Goal: Check status: Check status

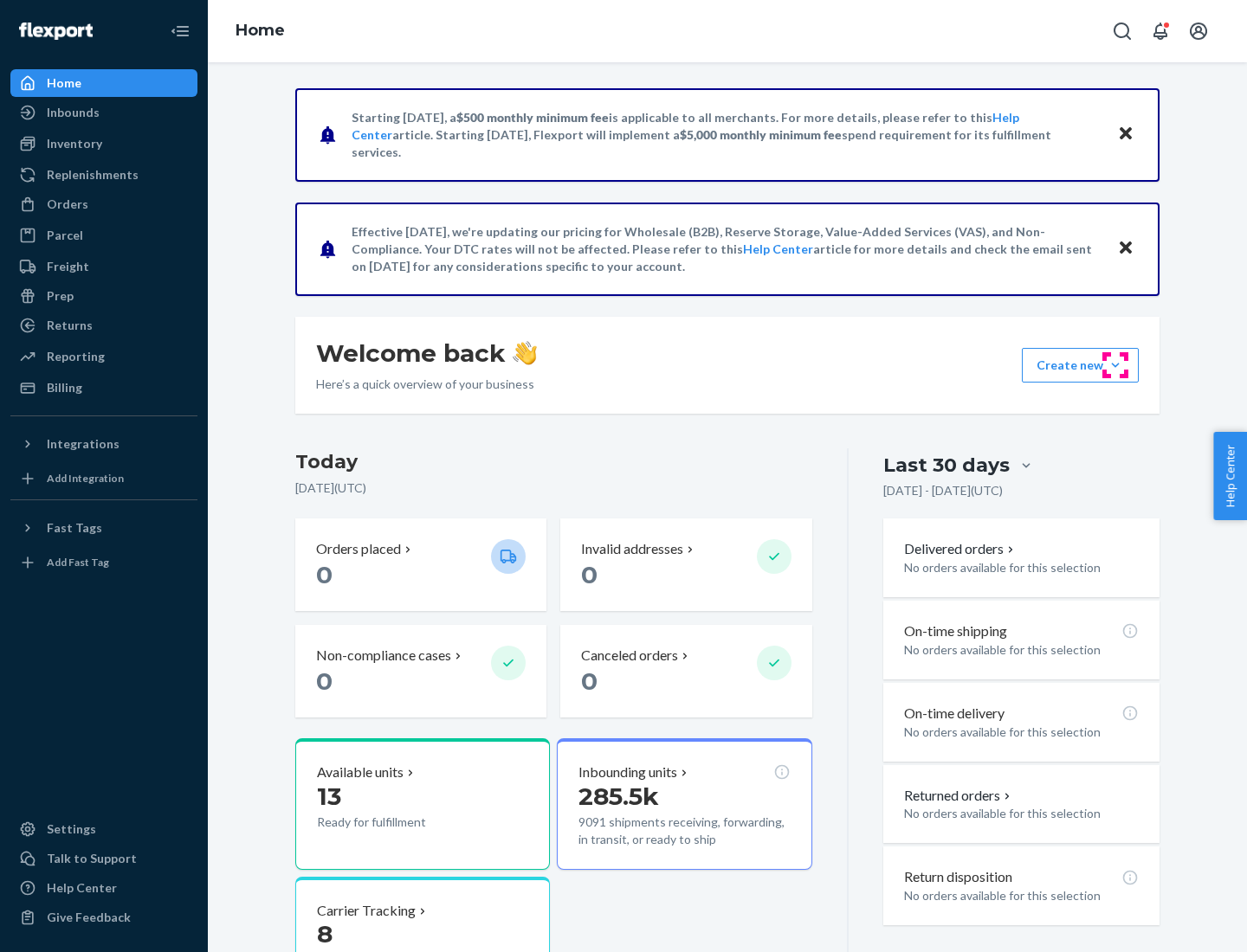
click at [1116, 365] on button "Create new Create new inbound Create new order Create new product" at bounding box center [1080, 365] width 117 height 35
click at [72, 113] on div "Inbounds" at bounding box center [73, 113] width 53 height 17
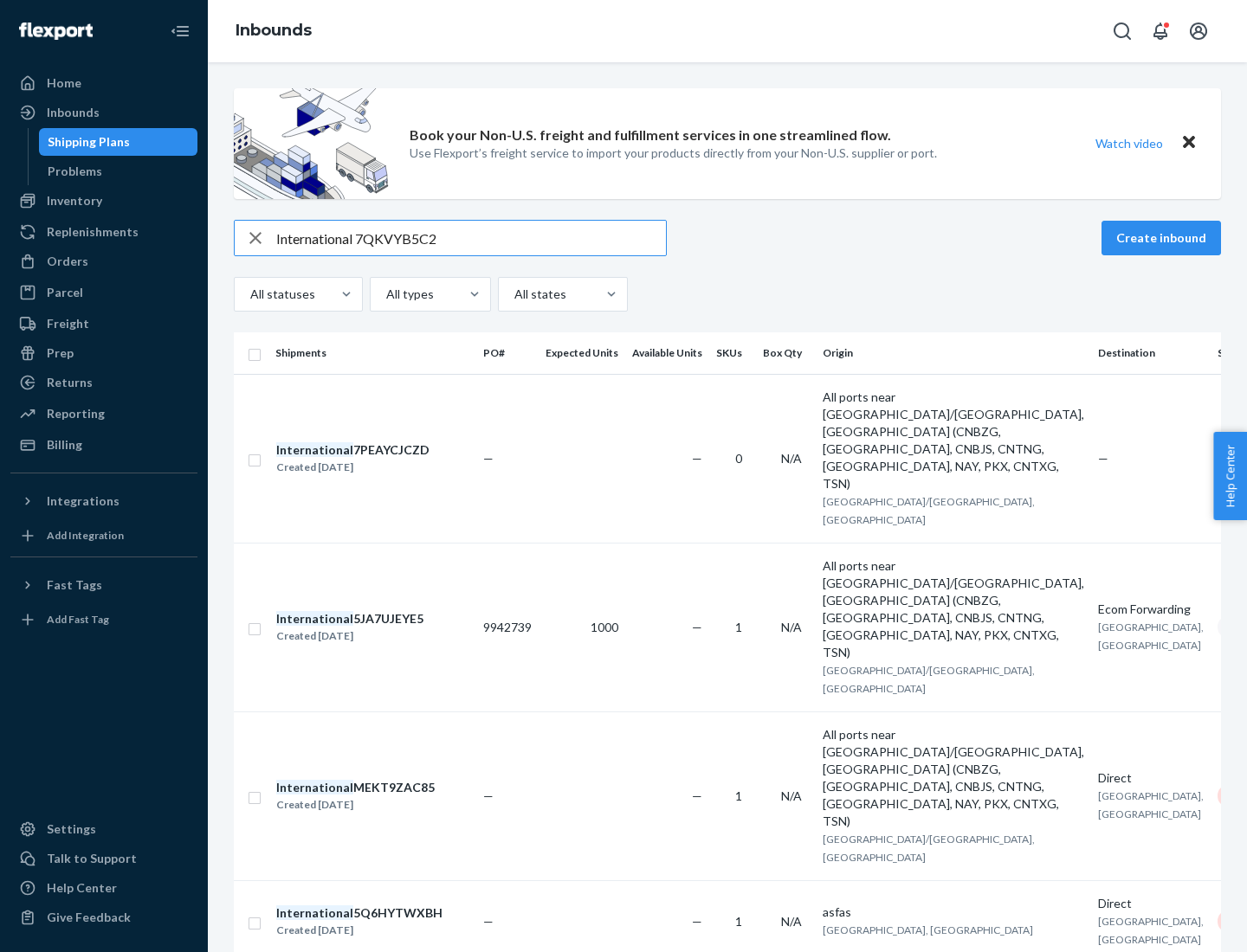
type input "International 7QKVYB5C29"
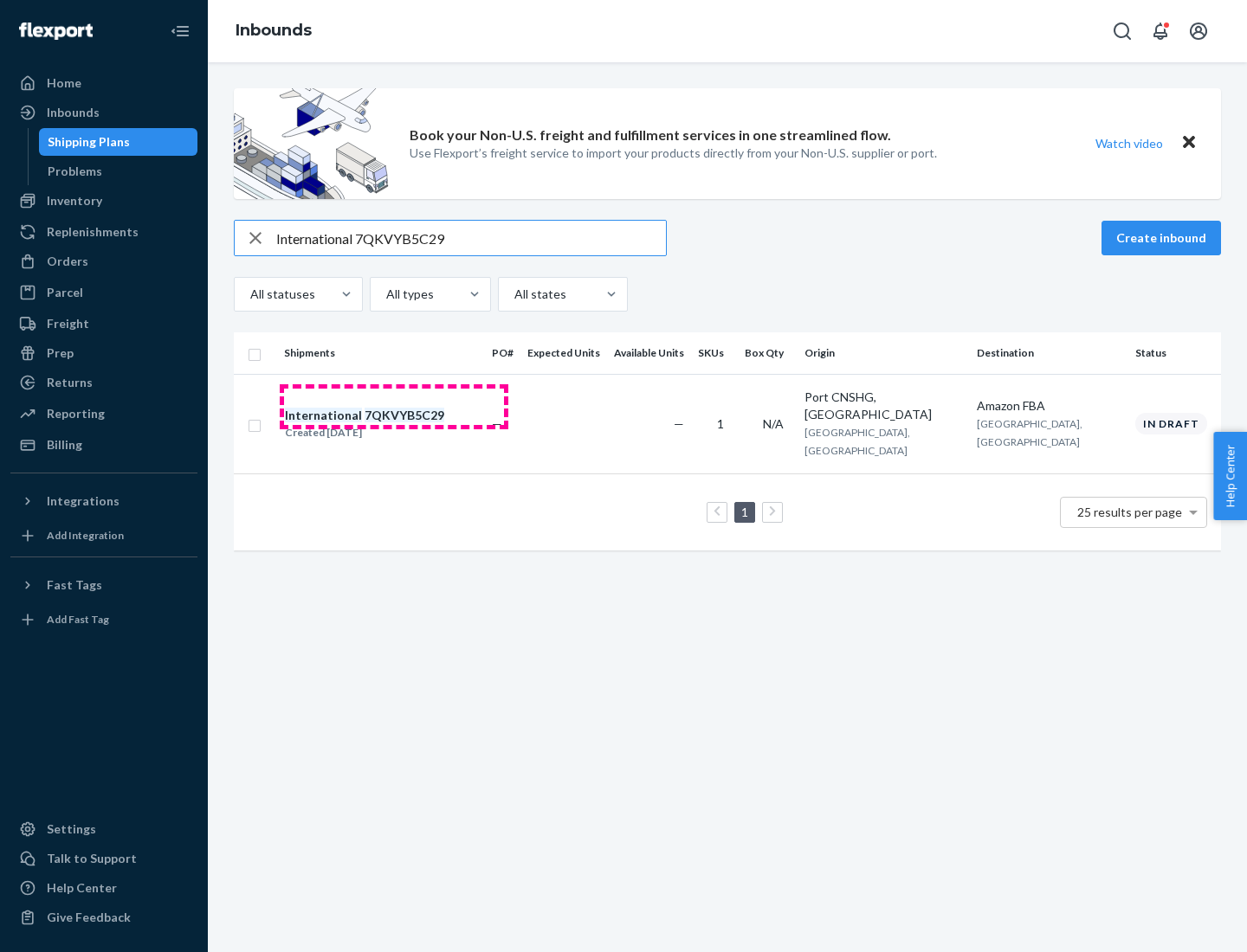
click at [394, 424] on div "Created [DATE]" at bounding box center [364, 433] width 160 height 17
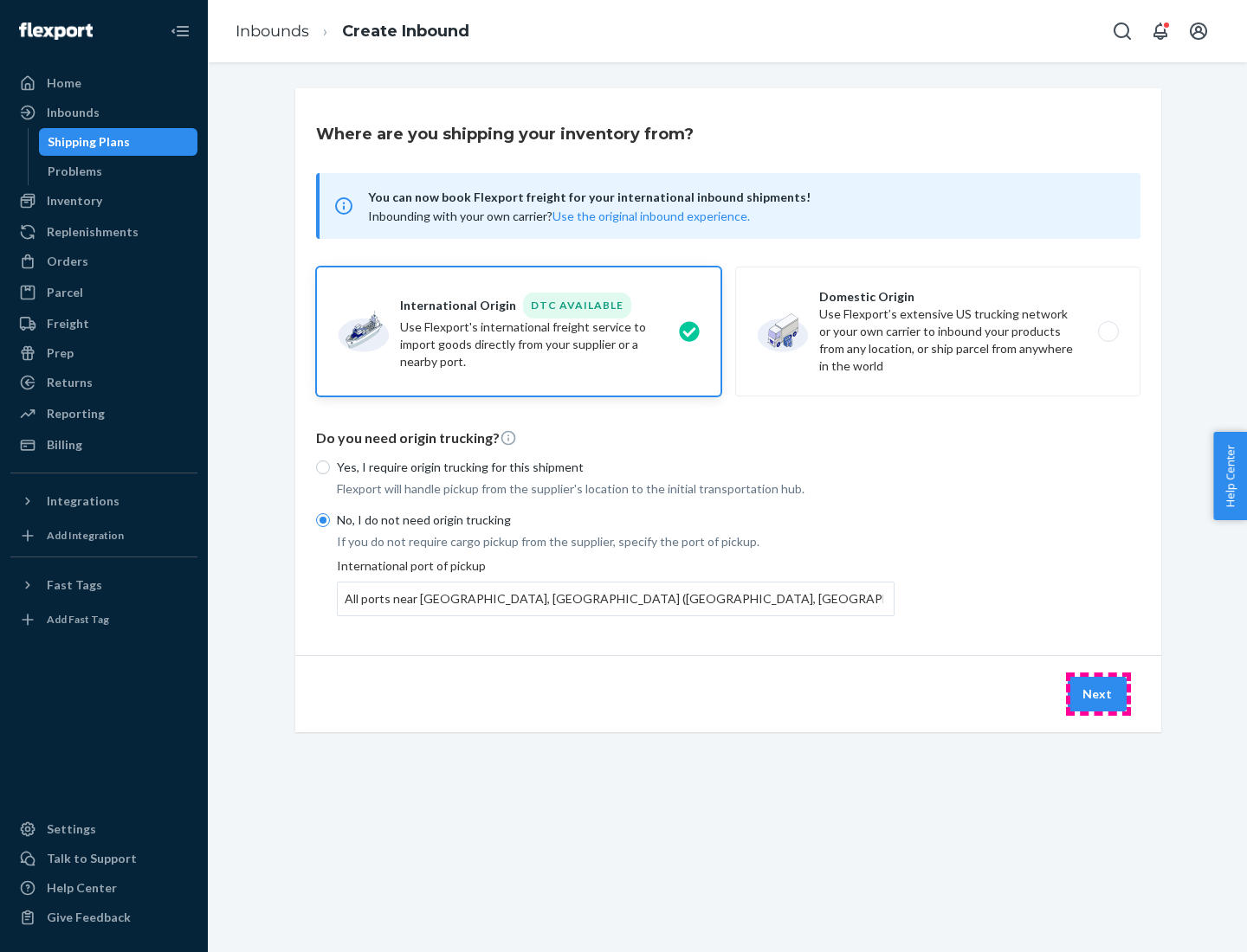
click at [1098, 694] on button "Next" at bounding box center [1097, 694] width 59 height 35
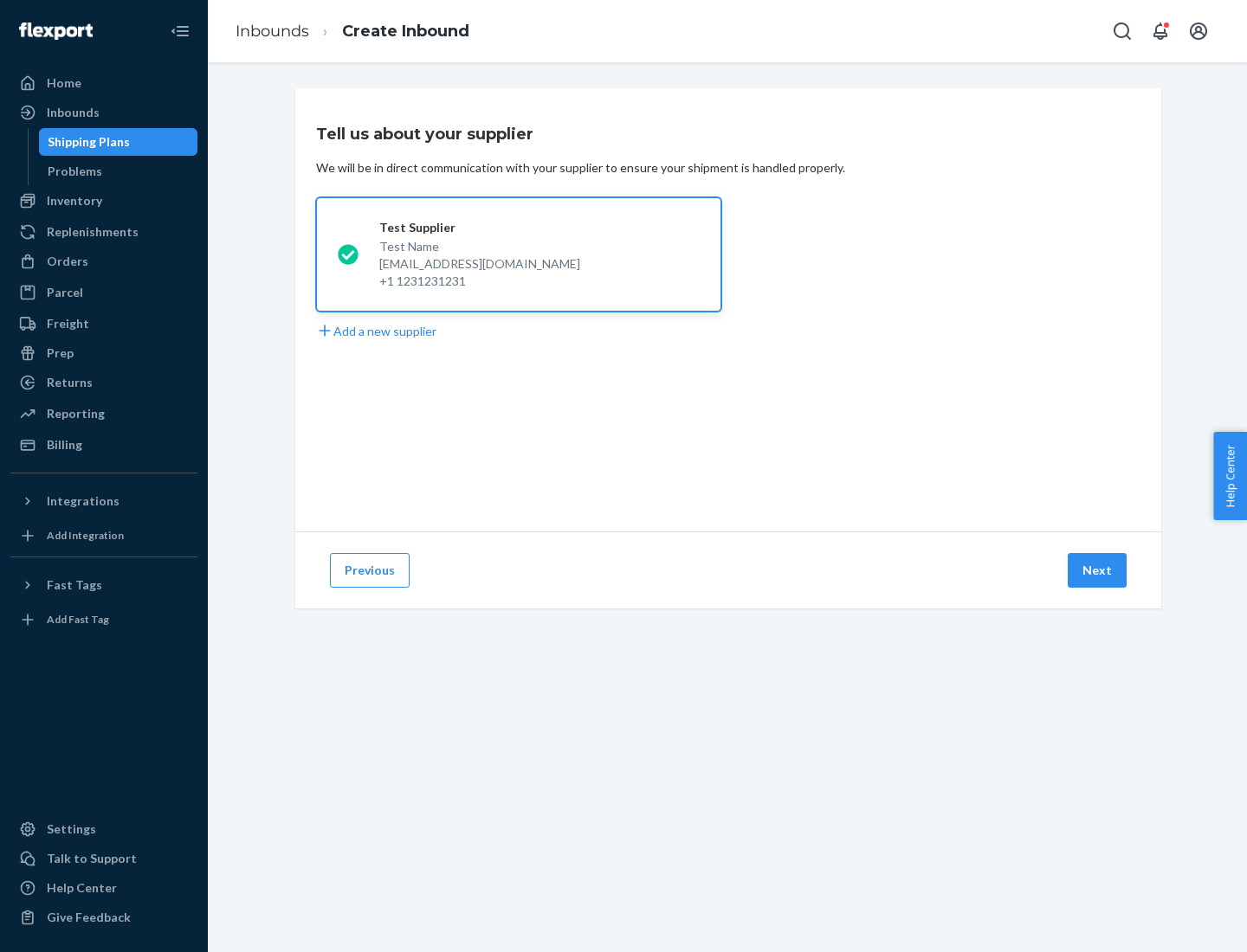
click at [1098, 571] on button "Next" at bounding box center [1097, 570] width 59 height 35
